Goal: Information Seeking & Learning: Learn about a topic

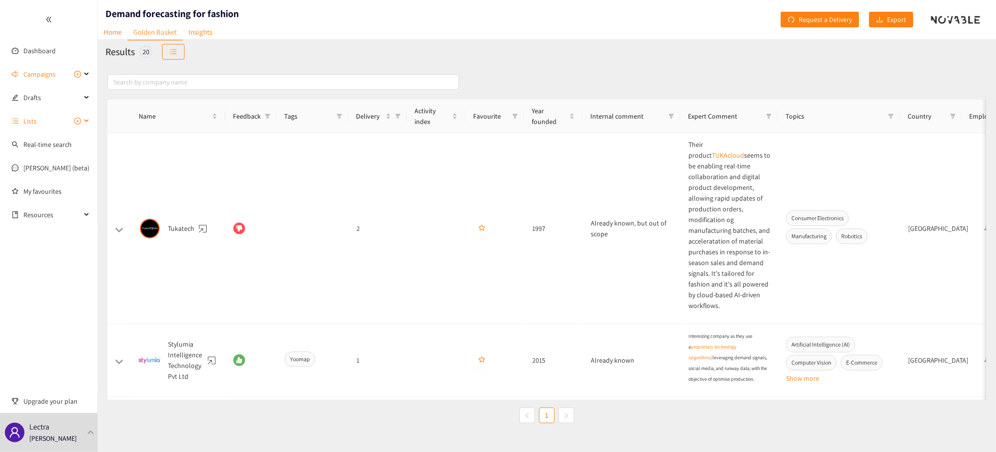
click at [83, 120] on div "Lists" at bounding box center [49, 121] width 98 height 20
click at [85, 72] on div "Campaigns" at bounding box center [49, 74] width 98 height 20
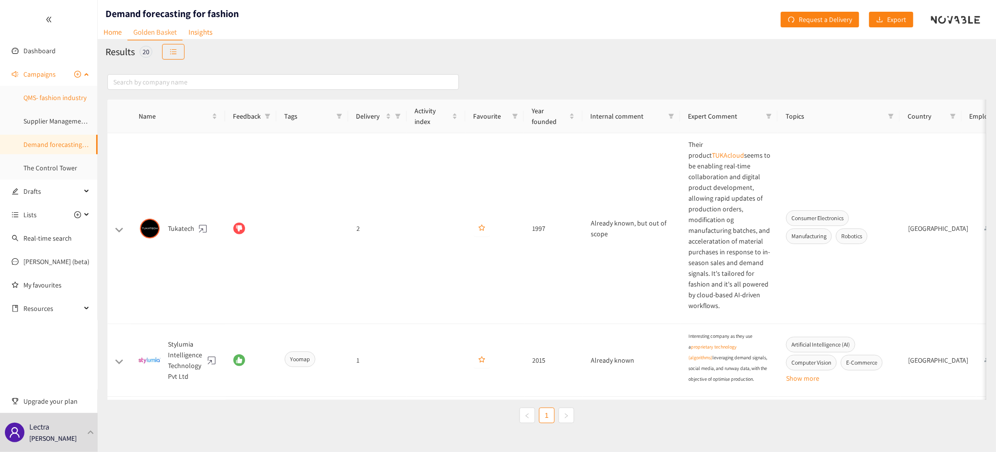
click at [59, 94] on link "QMS- fashion industry" at bounding box center [54, 97] width 63 height 9
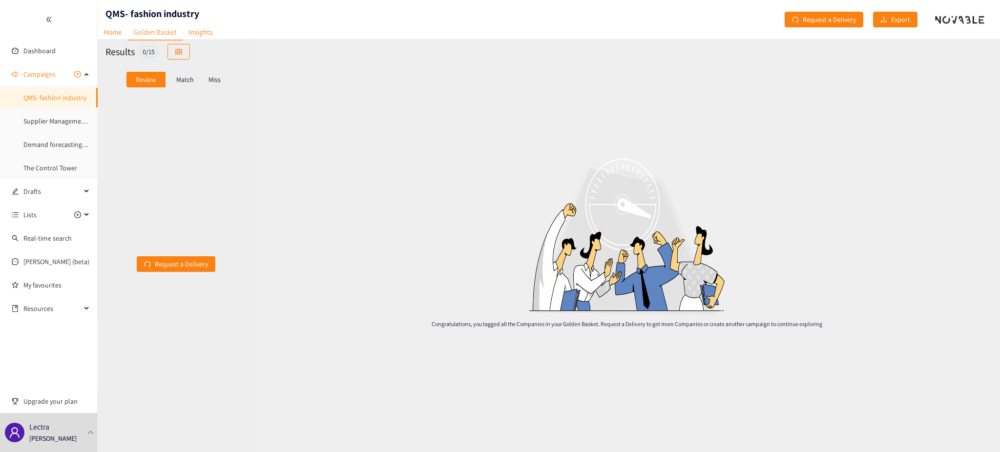
click at [178, 76] on p "Match" at bounding box center [185, 80] width 18 height 8
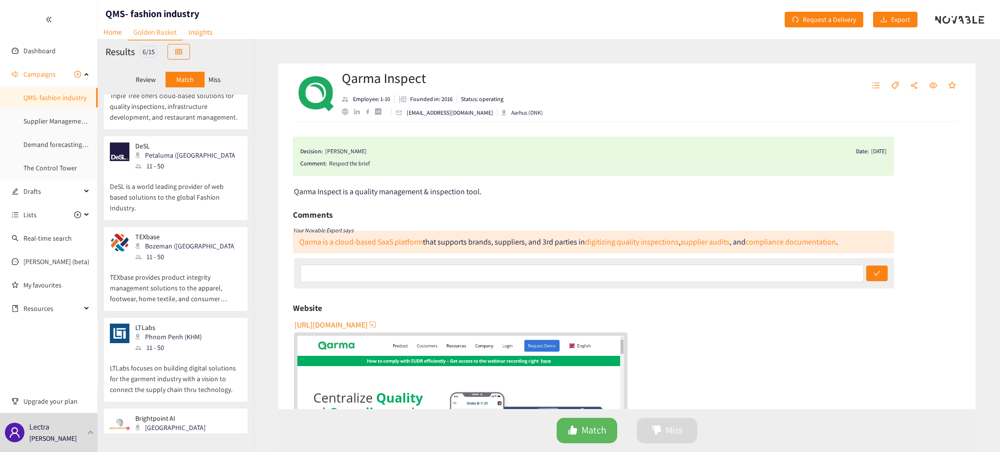
scroll to position [185, 0]
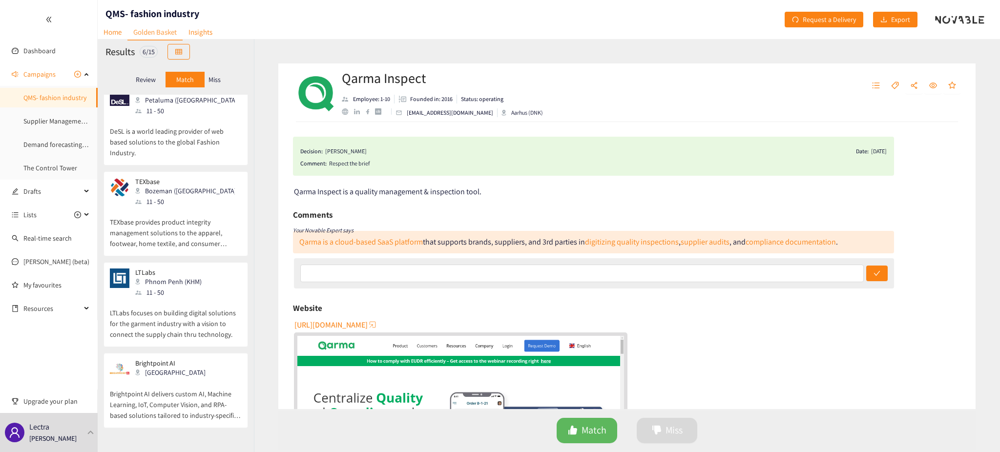
click at [163, 382] on p "Brightpoint AI delivers custom AI, Machine Learning, IoT, Computer Vision, and …" at bounding box center [176, 400] width 132 height 42
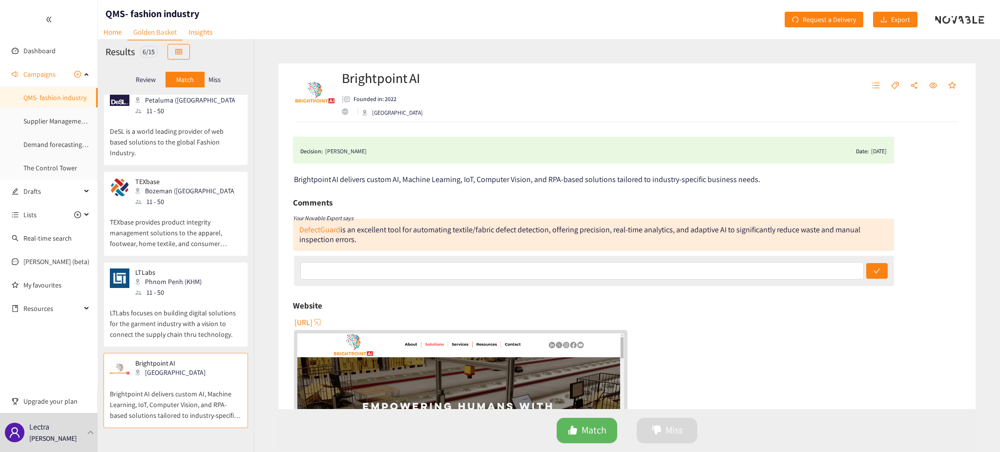
drag, startPoint x: 412, startPoint y: 226, endPoint x: 769, endPoint y: 241, distance: 357.7
click at [769, 241] on div "DefectGuard is an excellent tool for automating textile/fabric defect detection…" at bounding box center [593, 235] width 601 height 32
click at [768, 243] on div "DefectGuard is an excellent tool for automating textile/fabric defect detection…" at bounding box center [593, 235] width 601 height 32
drag, startPoint x: 388, startPoint y: 240, endPoint x: 298, endPoint y: 233, distance: 90.5
click at [298, 233] on div "DefectGuard is an excellent tool for automating textile/fabric defect detection…" at bounding box center [593, 235] width 601 height 32
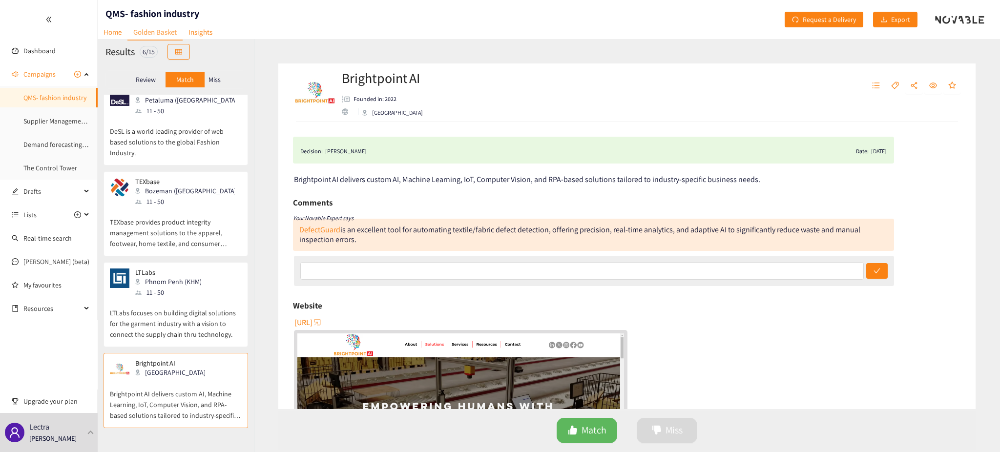
click at [383, 241] on div "DefectGuard is an excellent tool for automating textile/fabric defect detection…" at bounding box center [593, 235] width 601 height 32
click at [323, 226] on link "DefectGuard" at bounding box center [319, 230] width 41 height 10
